Goal: Task Accomplishment & Management: Use online tool/utility

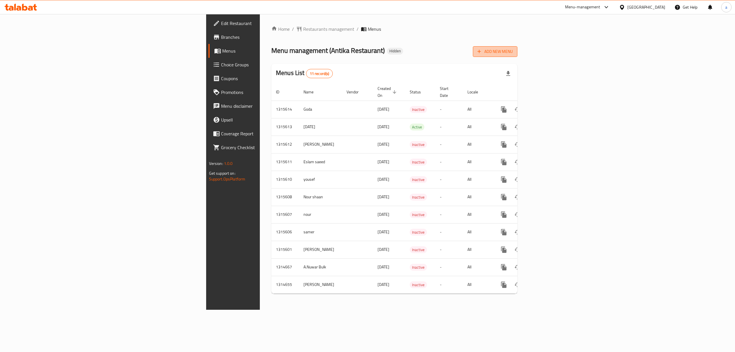
click at [513, 53] on span "Add New Menu" at bounding box center [495, 51] width 35 height 7
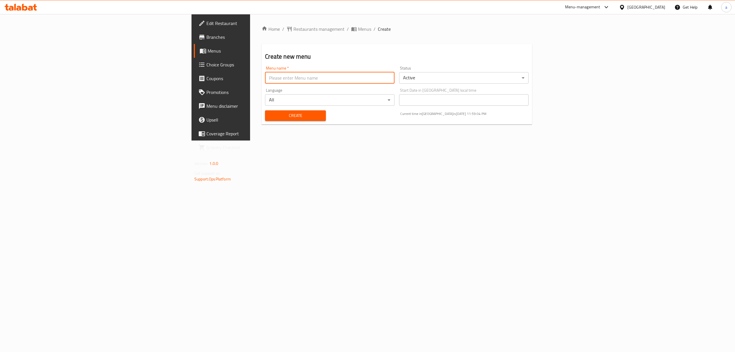
click at [265, 77] on input "text" at bounding box center [330, 77] width 130 height 11
click at [707, 75] on body "​ Menu-management [GEOGRAPHIC_DATA] Get Help a Edit Restaurant Branches Menus C…" at bounding box center [367, 183] width 735 height 338
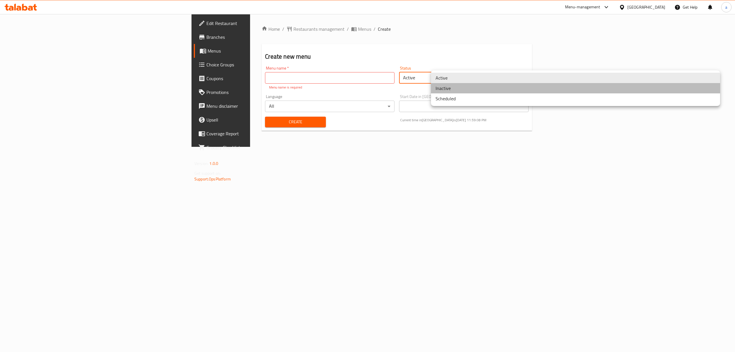
click at [453, 88] on li "Inactive" at bounding box center [575, 88] width 289 height 10
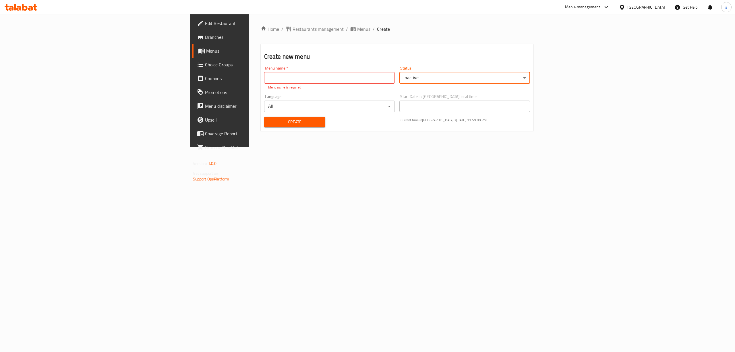
click at [264, 80] on input "text" at bounding box center [329, 77] width 131 height 11
click at [264, 79] on input "text" at bounding box center [329, 77] width 131 height 11
click at [264, 78] on input "text" at bounding box center [329, 77] width 131 height 11
click at [360, 147] on div "Home / Restaurants management / Menus / Create Create new menu Menu name   * Me…" at bounding box center [397, 80] width 296 height 133
click at [264, 81] on input "text" at bounding box center [329, 77] width 131 height 11
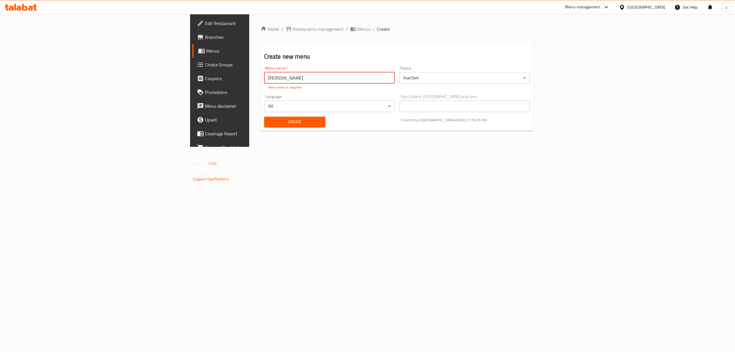
type input "[PERSON_NAME]"
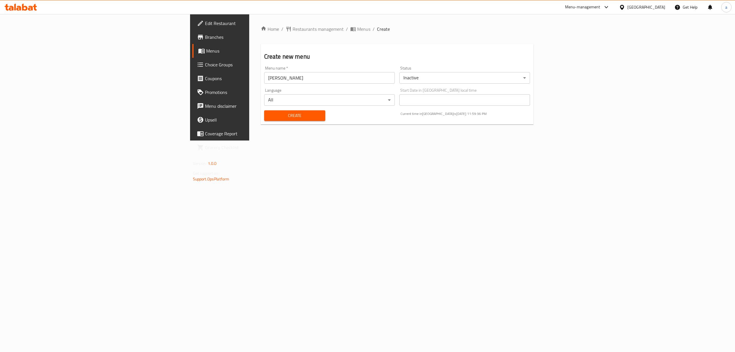
click at [448, 140] on div "Home / Restaurants management / Menus / Create Create new menu Menu name   * [P…" at bounding box center [397, 77] width 296 height 126
click at [269, 118] on span "Create" at bounding box center [295, 115] width 52 height 7
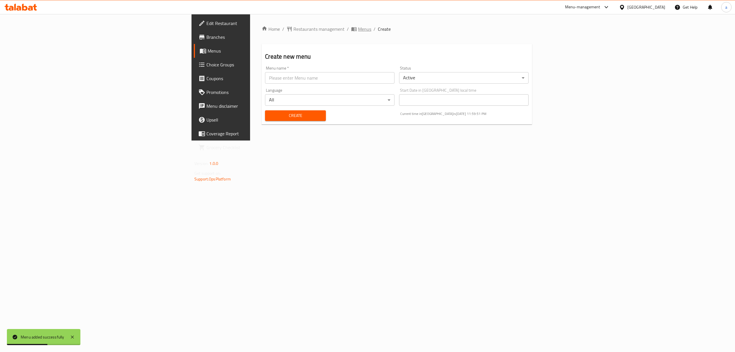
click at [351, 26] on icon "breadcrumb" at bounding box center [354, 29] width 6 height 6
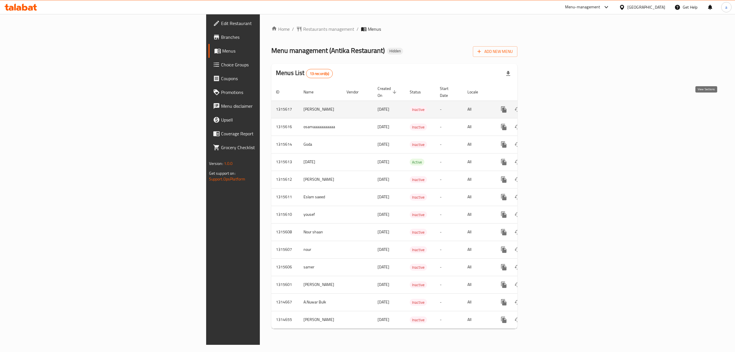
click at [549, 106] on icon "enhanced table" at bounding box center [545, 109] width 7 height 7
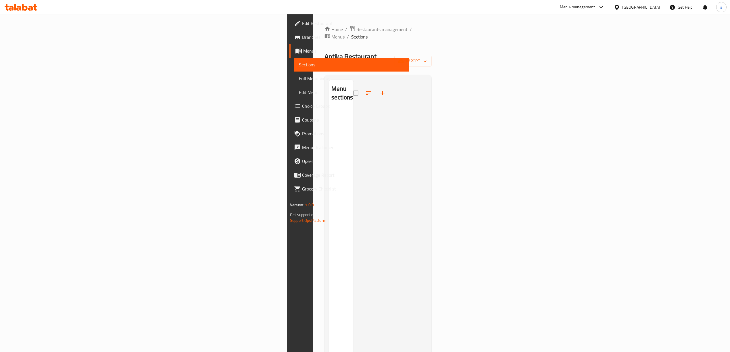
click at [427, 57] on span "import" at bounding box center [413, 60] width 28 height 7
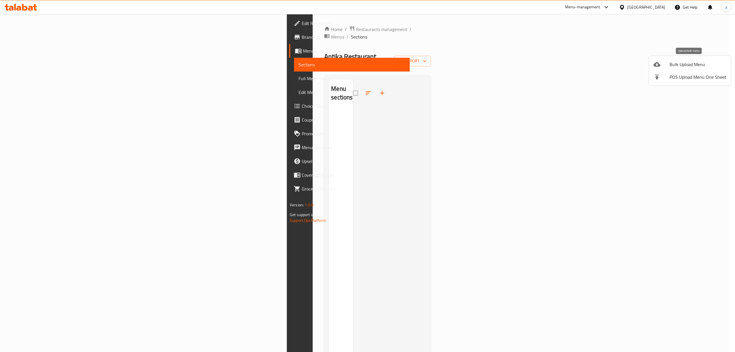
click at [683, 66] on span "Bulk Upload Menu" at bounding box center [698, 64] width 57 height 7
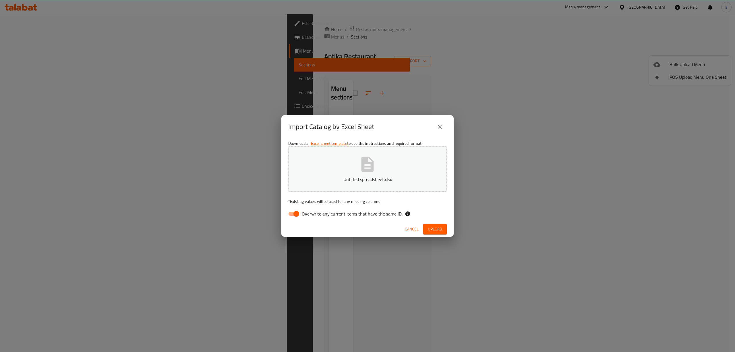
click at [293, 212] on input "Overwrite any current items that have the same ID." at bounding box center [296, 213] width 33 height 11
checkbox input "false"
click at [435, 229] on span "Upload" at bounding box center [435, 229] width 14 height 7
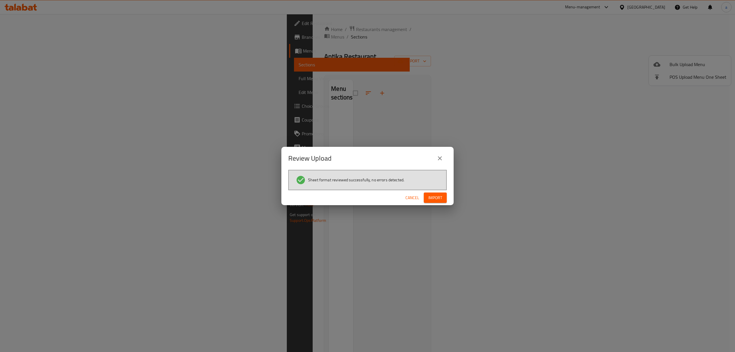
click at [436, 199] on span "Import" at bounding box center [436, 197] width 14 height 7
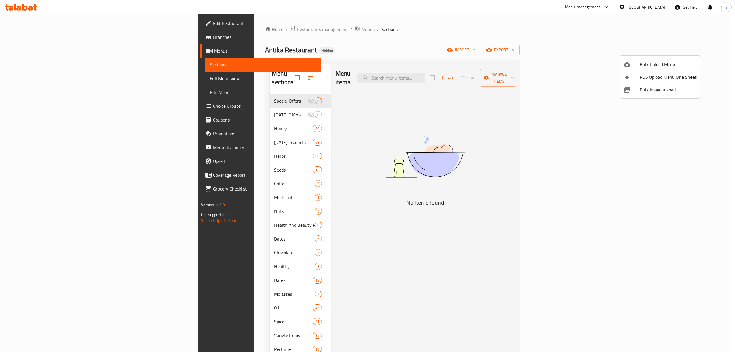
click at [522, 130] on div at bounding box center [367, 176] width 735 height 352
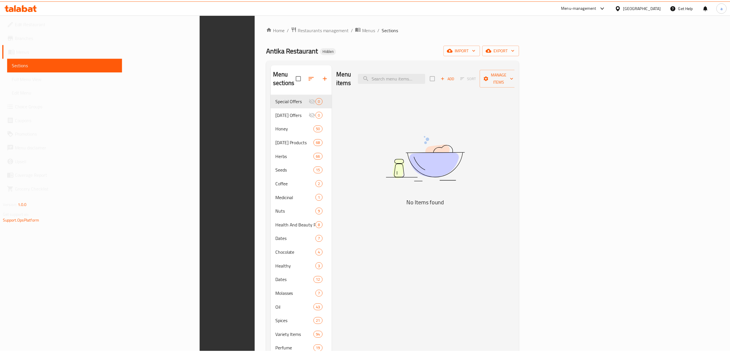
scroll to position [81, 0]
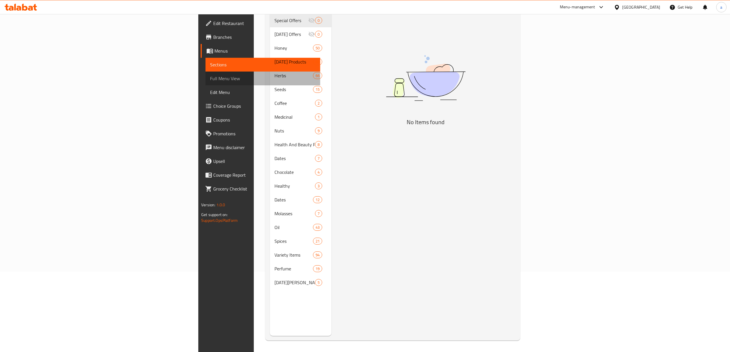
click at [210, 79] on span "Full Menu View" at bounding box center [262, 78] width 105 height 7
